Goal: Navigation & Orientation: Go to known website

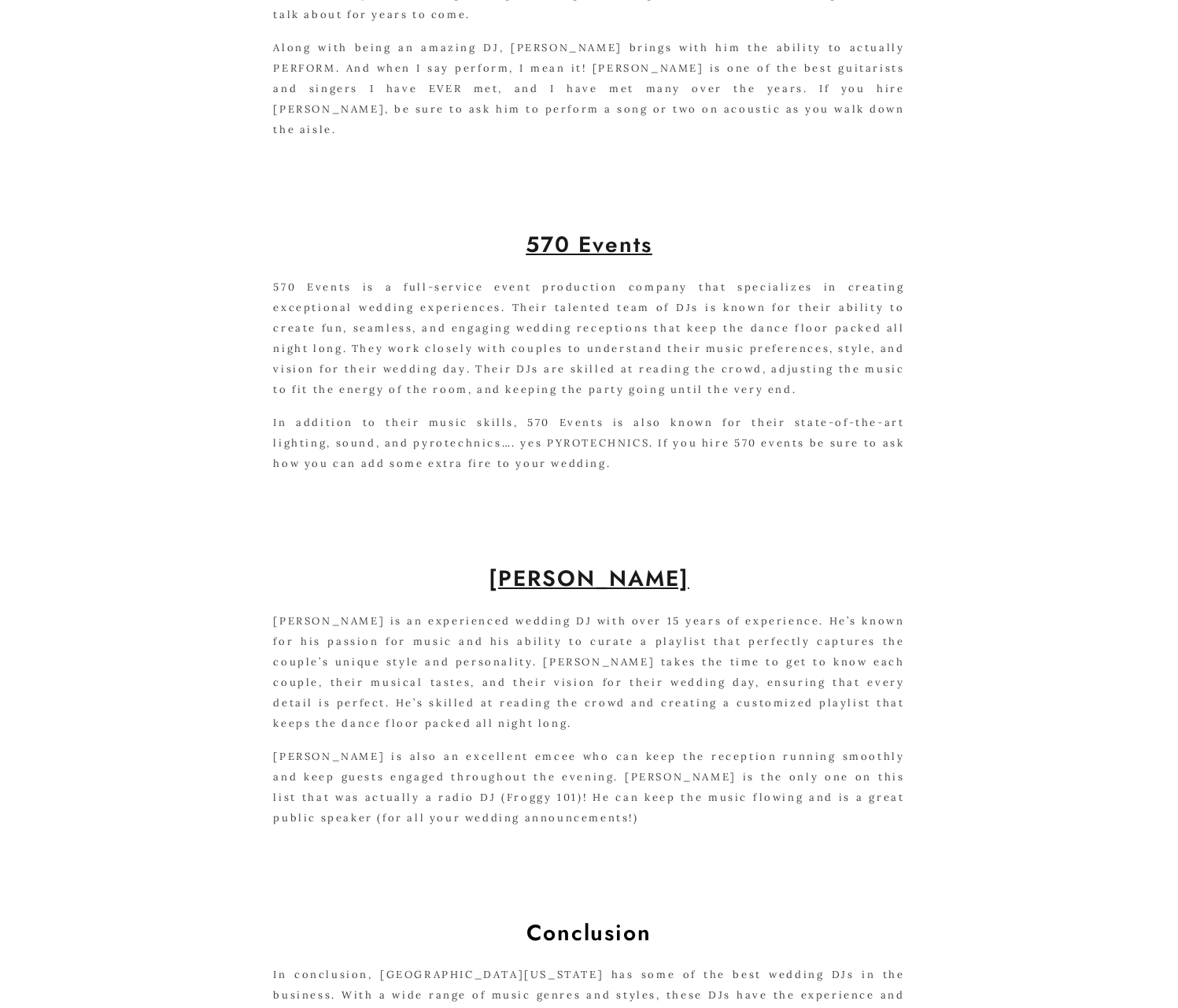
scroll to position [1583, 0]
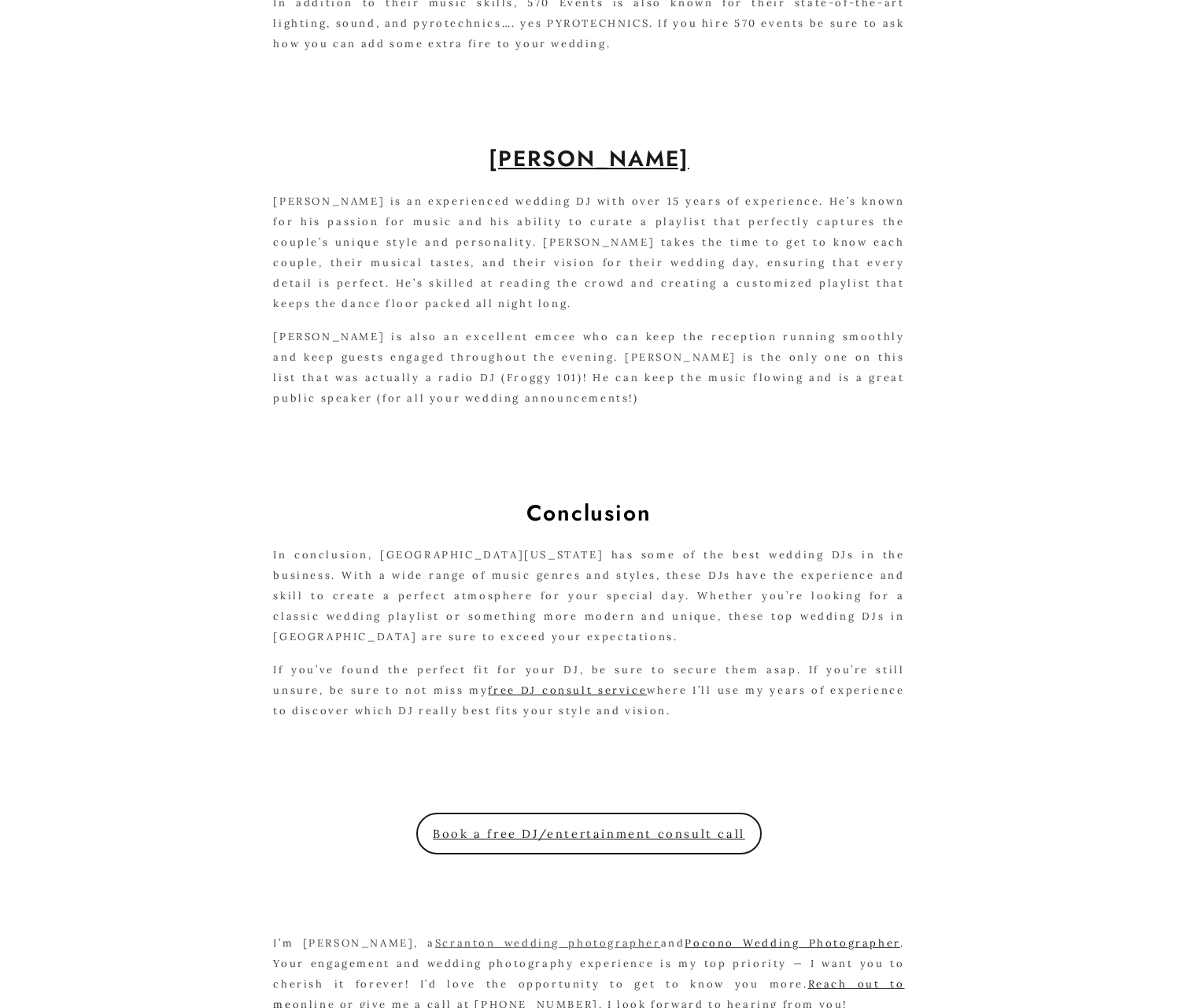
click at [509, 936] on link "Scranton wedding photographer" at bounding box center [548, 942] width 226 height 14
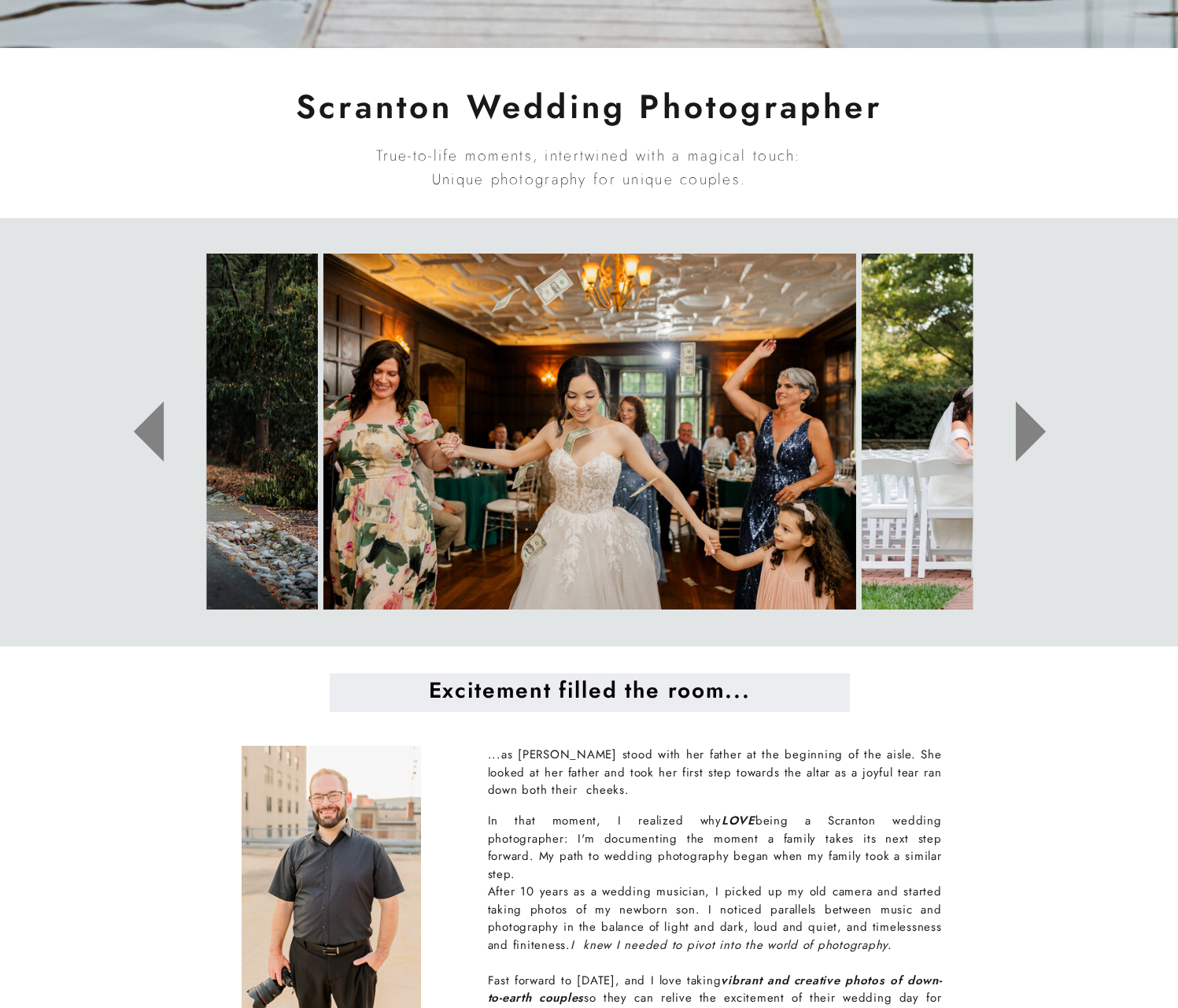
scroll to position [1465, 0]
